Goal: Find contact information: Find contact information

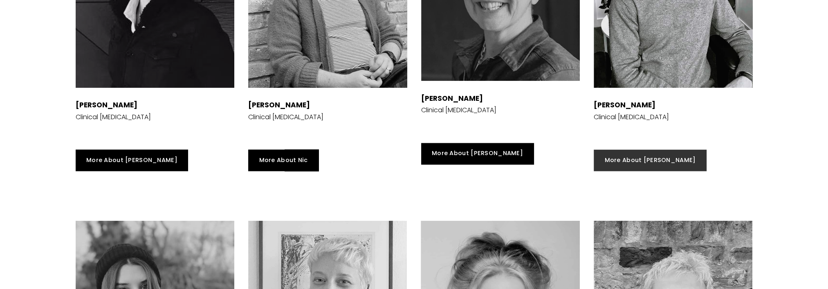
scroll to position [1635, 0]
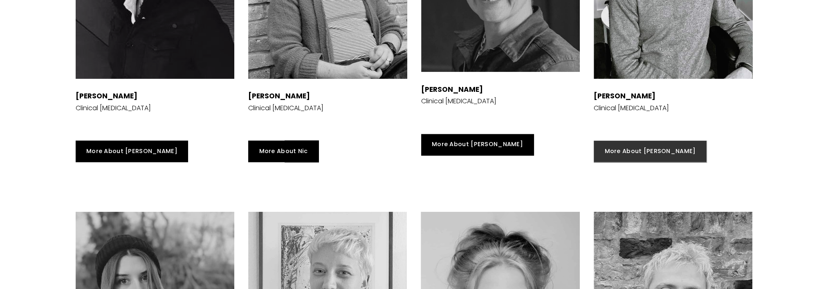
click at [642, 152] on link "More About [PERSON_NAME]" at bounding box center [649, 152] width 113 height 22
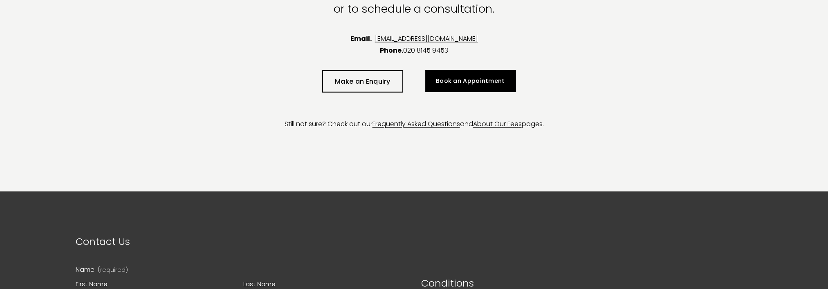
scroll to position [2657, 0]
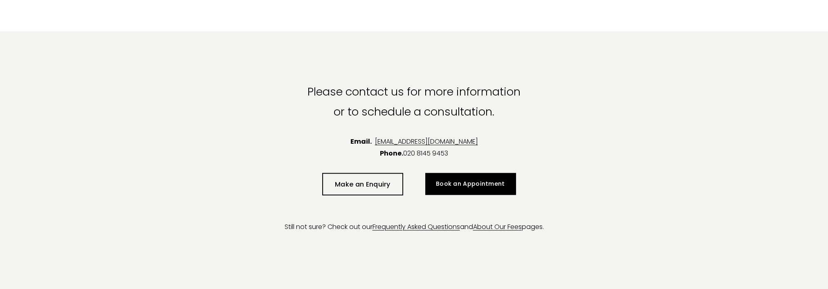
click at [381, 186] on link "Make an Enquiry" at bounding box center [362, 184] width 81 height 22
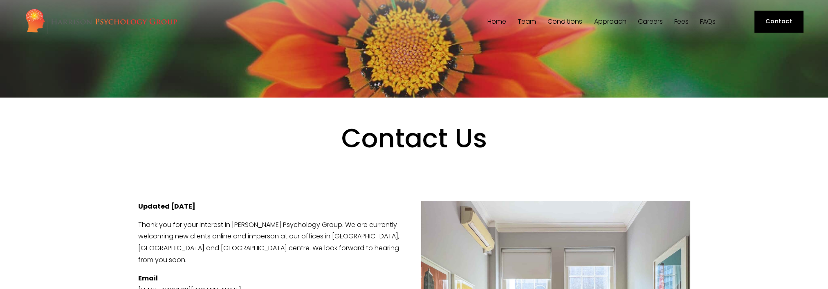
scroll to position [123, 0]
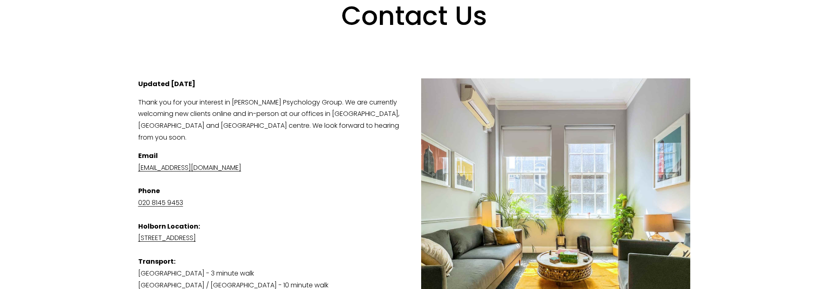
drag, startPoint x: 270, startPoint y: 157, endPoint x: 139, endPoint y: 160, distance: 131.2
click at [139, 160] on p "Email admin@harrisonpsychologygroup.com Phone 020 8145 9453 Holborn Location: S…" at bounding box center [414, 238] width 552 height 177
drag, startPoint x: 139, startPoint y: 160, endPoint x: 162, endPoint y: 157, distance: 23.9
copy link "[EMAIL_ADDRESS][DOMAIN_NAME]"
click at [332, 191] on p "Email admin@harrisonpsychologygroup.com Phone 020 8145 9453 Holborn Location: S…" at bounding box center [414, 238] width 552 height 177
